Goal: Information Seeking & Learning: Learn about a topic

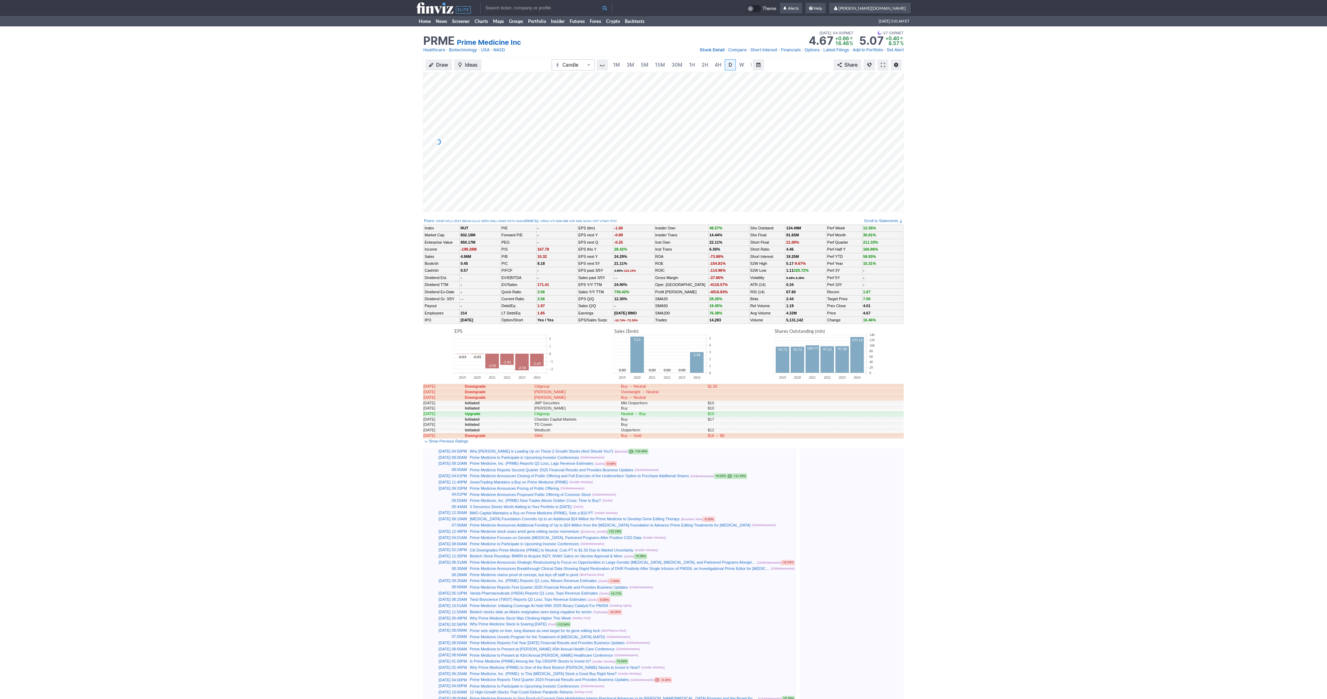
scroll to position [0, 7]
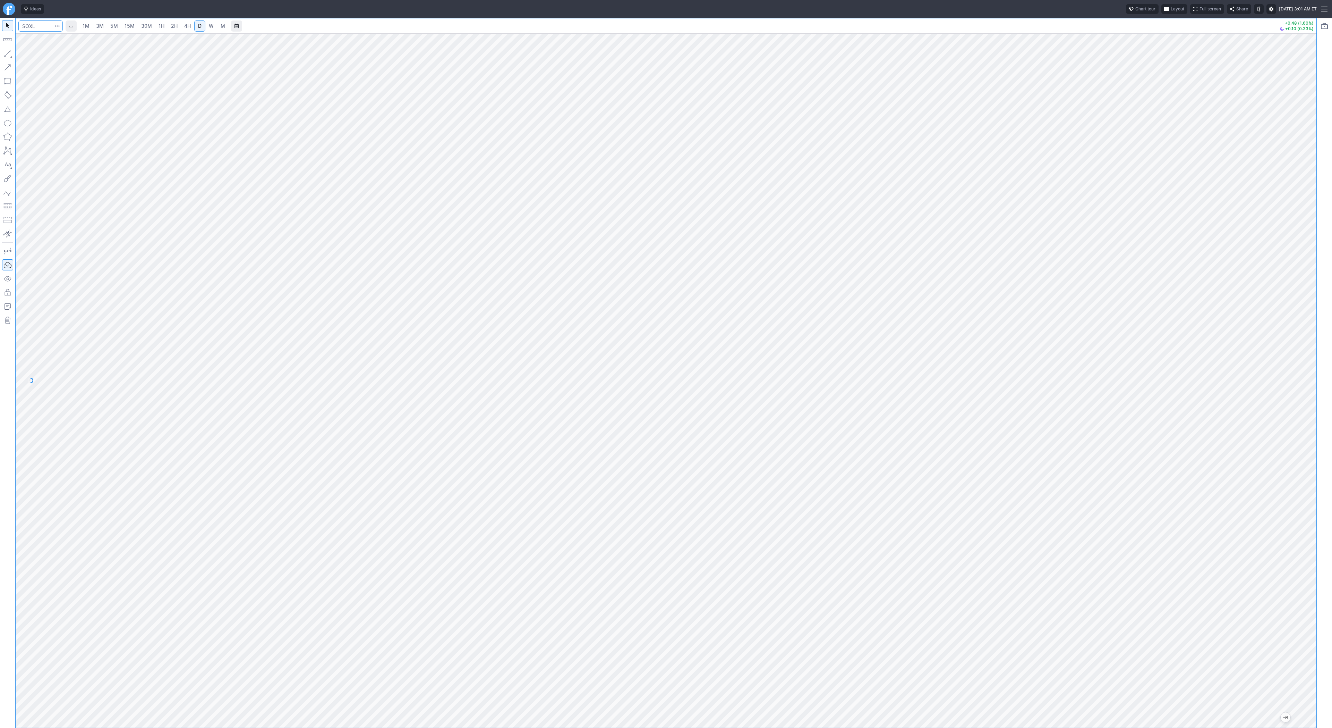
click at [44, 28] on input "Search" at bounding box center [40, 25] width 44 height 11
type input "c"
type input "@eth"
click at [44, 38] on span "USD" at bounding box center [41, 40] width 9 height 5
click at [112, 28] on span "5M" at bounding box center [114, 26] width 8 height 6
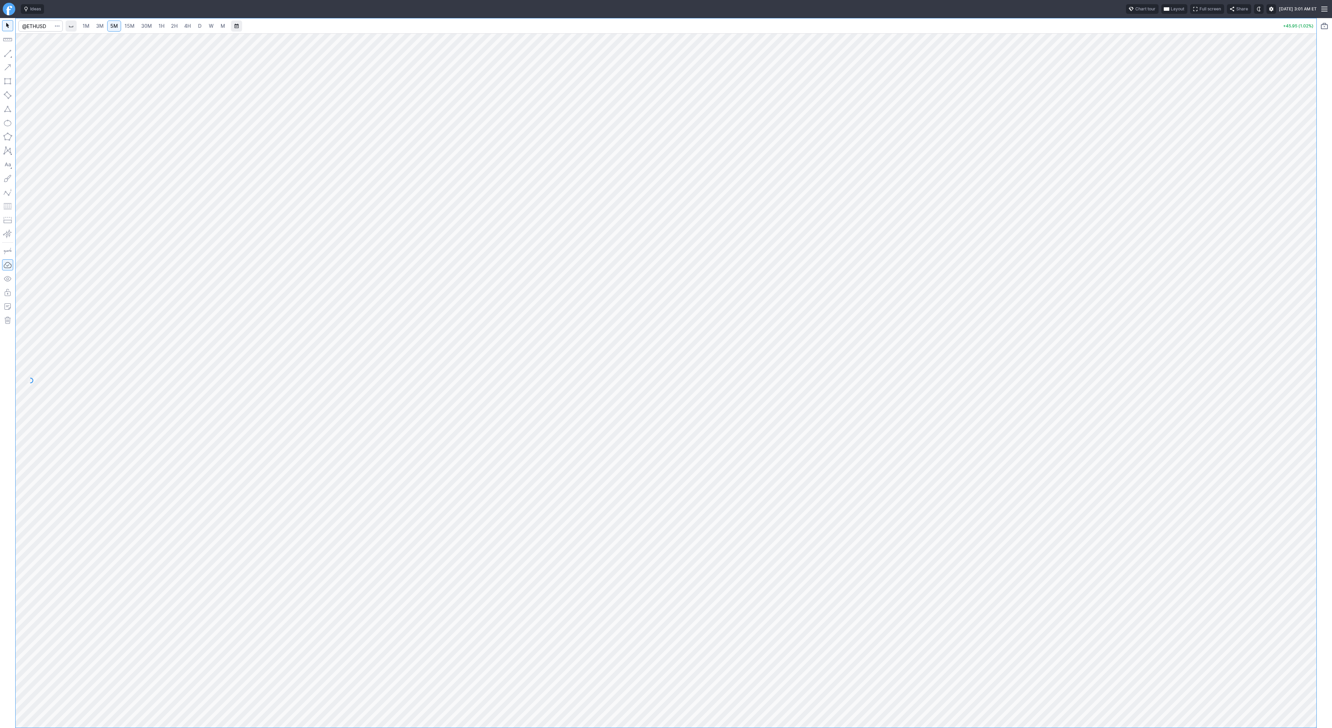
click at [138, 30] on link "30M" at bounding box center [146, 25] width 17 height 11
click at [175, 27] on span "2H" at bounding box center [174, 26] width 7 height 6
click at [159, 26] on span "1H" at bounding box center [162, 26] width 6 height 6
click at [26, 55] on span "Line" at bounding box center [40, 55] width 28 height 7
click at [3, 54] on button "button" at bounding box center [7, 53] width 11 height 11
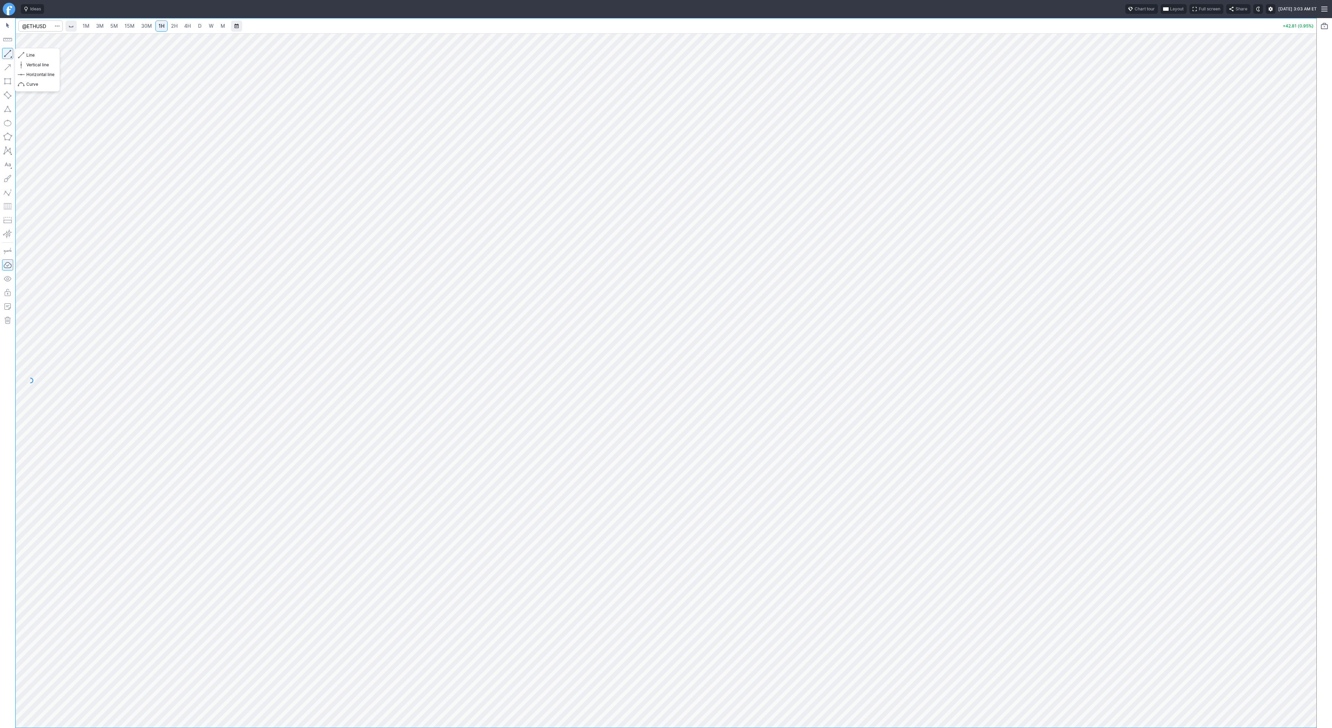
click at [9, 53] on button "button" at bounding box center [7, 53] width 11 height 11
